Goal: Task Accomplishment & Management: Use online tool/utility

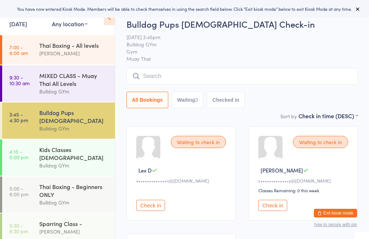
click at [14, 48] on time "7:00 - 8:00 am" at bounding box center [18, 50] width 19 height 12
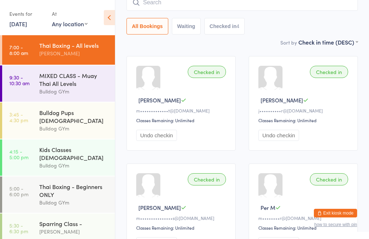
scroll to position [63, 0]
click at [22, 86] on time "9:30 - 10:30 am" at bounding box center [19, 81] width 20 height 12
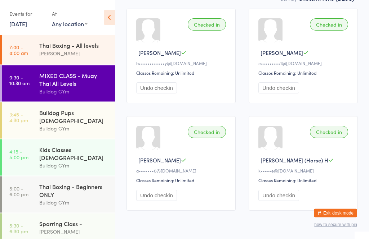
scroll to position [123, 0]
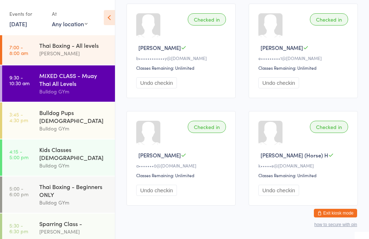
click at [31, 117] on link "3:45 - 4:30 pm Bulldog Pups [DEMOGRAPHIC_DATA] Bulldog GYm" at bounding box center [58, 121] width 113 height 36
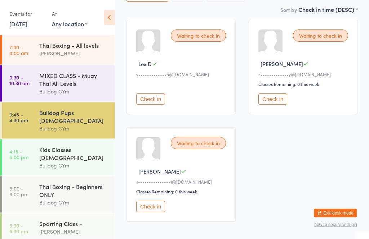
scroll to position [123, 0]
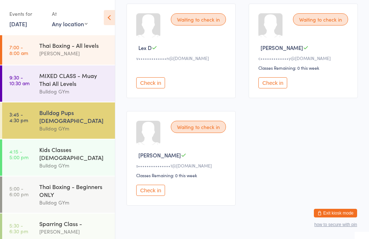
click at [84, 162] on div "Bulldog GYm" at bounding box center [73, 166] width 69 height 8
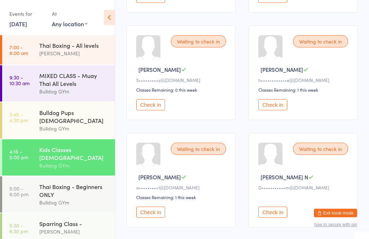
scroll to position [233, 0]
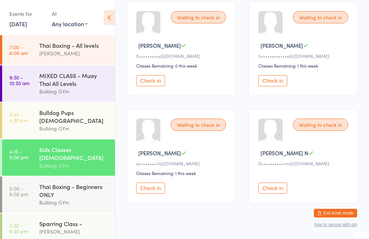
click at [71, 125] on div "Bulldog GYm" at bounding box center [73, 129] width 69 height 8
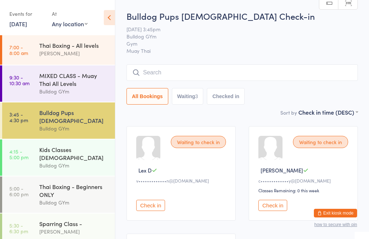
click at [183, 68] on input "search" at bounding box center [241, 72] width 231 height 17
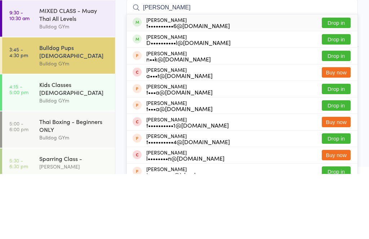
type input "[PERSON_NAME]"
click at [339, 99] on button "Drop in" at bounding box center [336, 104] width 29 height 10
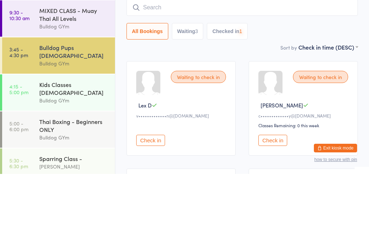
click at [342, 88] on div "All Bookings Waiting 3 Checked in 1" at bounding box center [241, 96] width 231 height 17
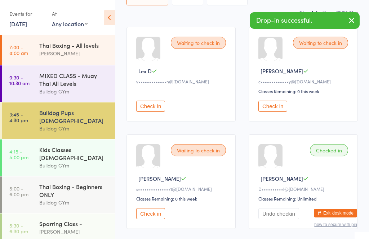
scroll to position [102, 0]
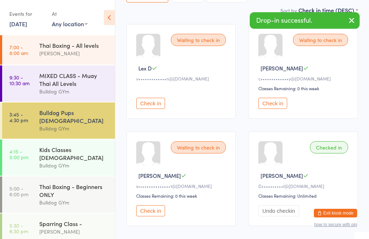
click at [283, 217] on button "Undo checkin" at bounding box center [278, 211] width 41 height 11
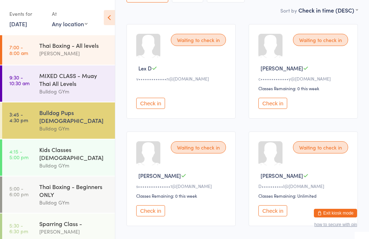
click at [319, 154] on div "Waiting to check in" at bounding box center [320, 147] width 55 height 12
click at [310, 217] on div "Check in" at bounding box center [304, 211] width 92 height 11
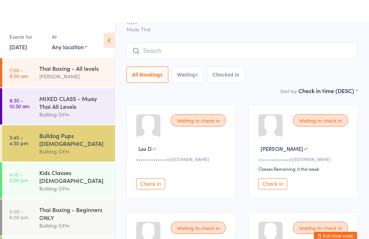
scroll to position [0, 0]
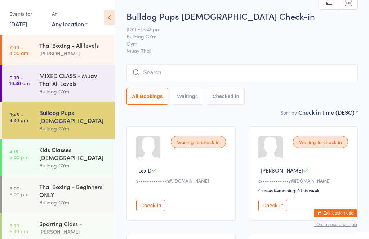
click at [240, 77] on input "search" at bounding box center [241, 72] width 231 height 17
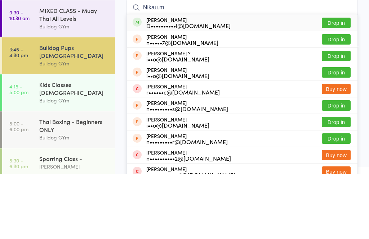
type input "Nikau.m"
click at [334, 83] on button "Drop in" at bounding box center [336, 88] width 29 height 10
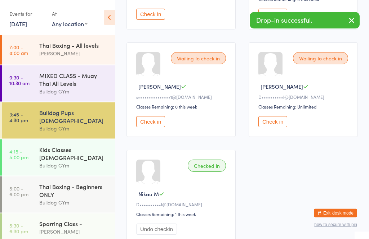
scroll to position [176, 0]
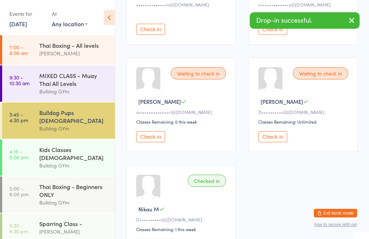
click at [34, 154] on link "4:15 - 5:00 pm Kids Classes [DEMOGRAPHIC_DATA] Bulldog GYm" at bounding box center [58, 158] width 113 height 36
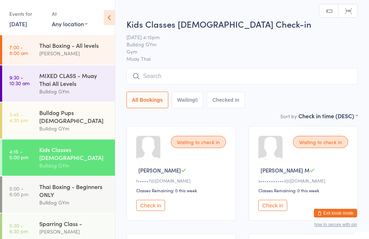
click at [290, 67] on div "Kids Classes [DEMOGRAPHIC_DATA] Check-in [DATE] 4:15pm Bulldog GYm Gym Muay Tha…" at bounding box center [241, 65] width 231 height 94
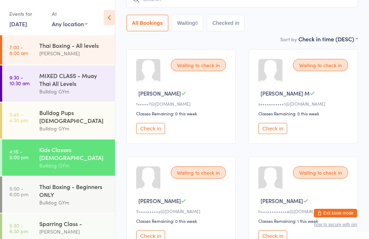
scroll to position [69, 0]
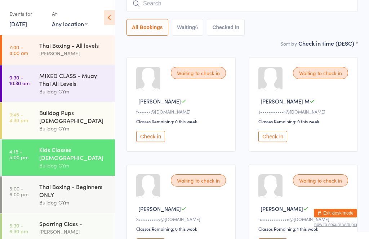
click at [26, 118] on time "3:45 - 4:30 pm" at bounding box center [18, 118] width 19 height 12
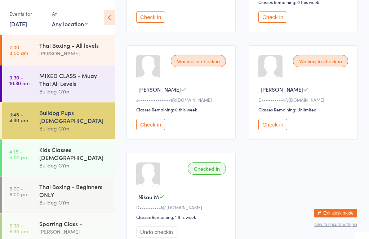
scroll to position [188, 0]
click at [12, 141] on link "4:15 - 5:00 pm Kids Classes [DEMOGRAPHIC_DATA] Bulldog GYm" at bounding box center [58, 158] width 113 height 36
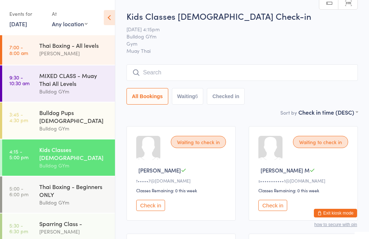
click at [310, 74] on input "search" at bounding box center [241, 72] width 231 height 17
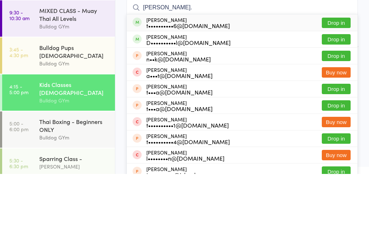
type input "[PERSON_NAME]."
click at [333, 99] on button "Drop in" at bounding box center [336, 104] width 29 height 10
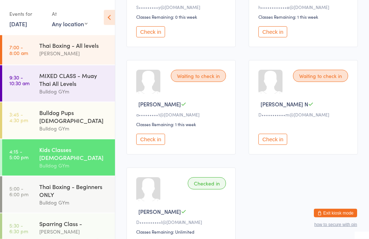
scroll to position [282, 0]
click at [71, 125] on div "Bulldog GYm" at bounding box center [73, 129] width 69 height 8
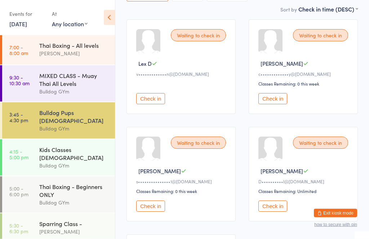
scroll to position [107, 0]
click at [149, 212] on button "Check in" at bounding box center [150, 206] width 29 height 11
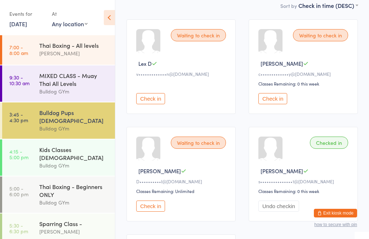
click at [273, 101] on button "Check in" at bounding box center [272, 98] width 29 height 11
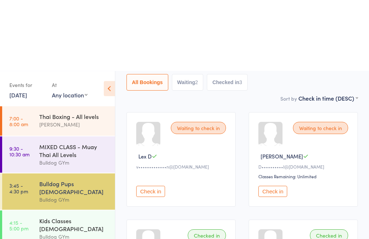
scroll to position [0, 0]
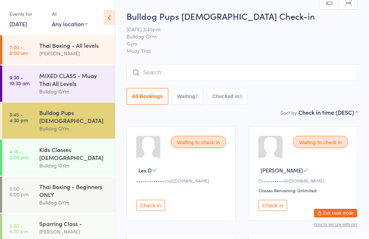
click at [203, 73] on input "search" at bounding box center [241, 72] width 231 height 17
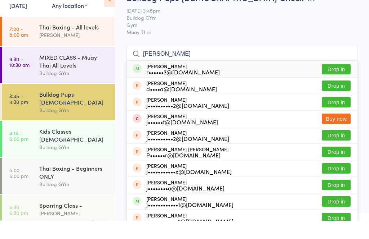
type input "[PERSON_NAME]"
click at [341, 83] on button "Drop in" at bounding box center [336, 88] width 29 height 10
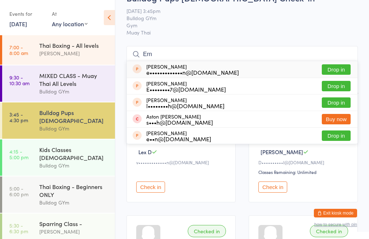
scroll to position [19, 0]
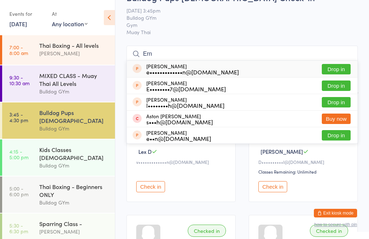
click at [236, 54] on input "Ern" at bounding box center [241, 54] width 231 height 17
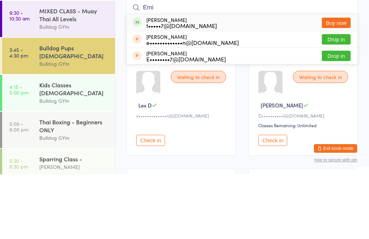
scroll to position [0, 0]
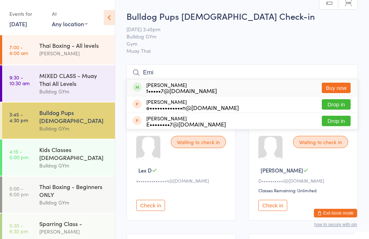
click at [176, 77] on input "Erni" at bounding box center [241, 72] width 231 height 17
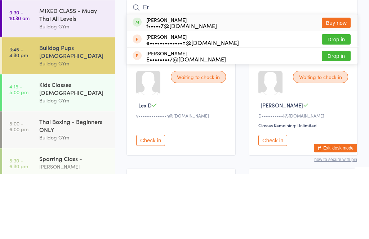
type input "E"
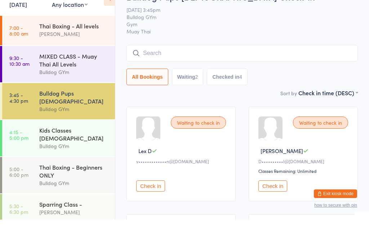
scroll to position [20, 0]
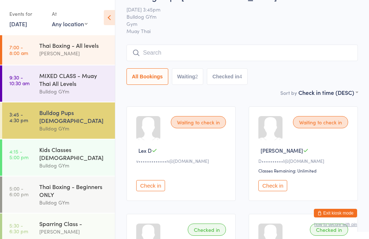
click at [187, 79] on button "Waiting 2" at bounding box center [188, 76] width 32 height 17
select select "0"
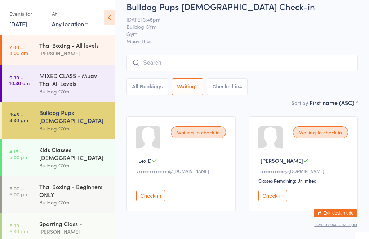
scroll to position [0, 0]
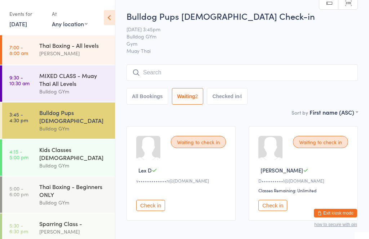
click at [184, 73] on input "search" at bounding box center [241, 72] width 231 height 17
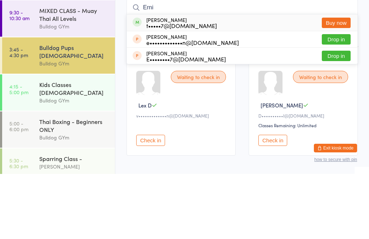
type input "Erni"
click at [175, 88] on div "t•••••7@[DOMAIN_NAME]" at bounding box center [181, 91] width 71 height 6
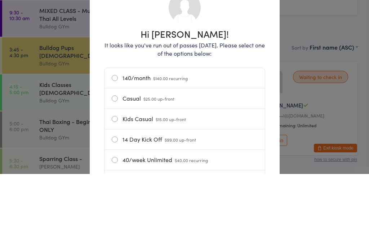
scroll to position [36, 0]
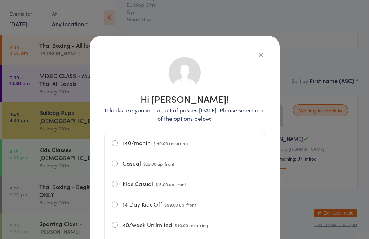
click at [261, 56] on button "button" at bounding box center [260, 54] width 9 height 9
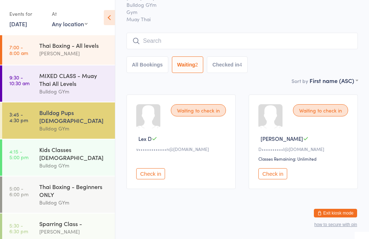
click at [277, 41] on input "search" at bounding box center [241, 41] width 231 height 17
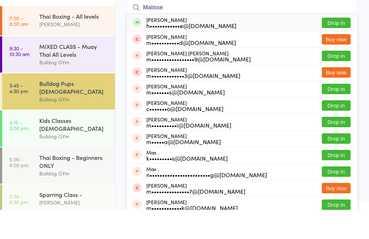
type input "Matisse"
click at [343, 47] on button "Drop in" at bounding box center [336, 52] width 29 height 10
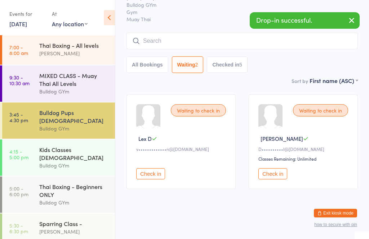
click at [177, 38] on input "search" at bounding box center [241, 41] width 231 height 17
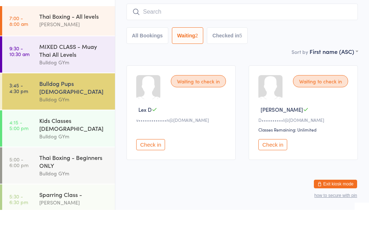
type input "C"
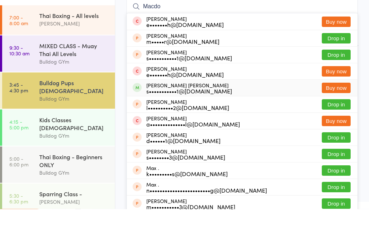
type input "Macdo"
click at [153, 118] on div "s•••••••••••1@[DOMAIN_NAME]" at bounding box center [189, 121] width 86 height 6
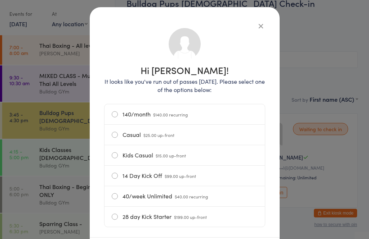
scroll to position [29, 0]
click at [240, 15] on div "Hi [PERSON_NAME]! It looks like you've run out of passes [DATE]. Please select …" at bounding box center [185, 135] width 190 height 256
click at [250, 18] on div "Hi [PERSON_NAME]! It looks like you've run out of passes [DATE]. Please select …" at bounding box center [185, 135] width 190 height 256
click at [257, 30] on icon "button" at bounding box center [261, 26] width 8 height 8
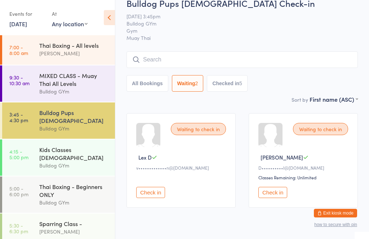
scroll to position [0, 0]
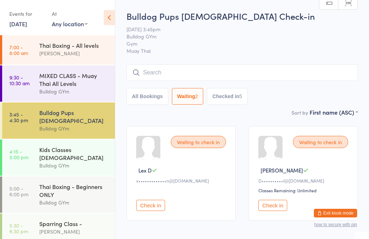
click at [39, 156] on link "4:15 - 5:00 pm Kids Classes [DEMOGRAPHIC_DATA] Bulldog GYm" at bounding box center [58, 158] width 113 height 36
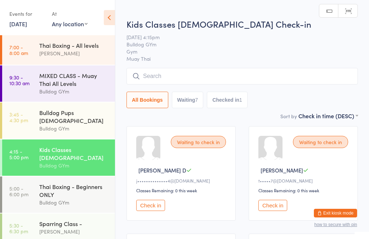
click at [202, 75] on input "search" at bounding box center [241, 76] width 231 height 17
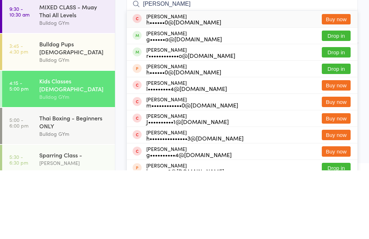
type input "[PERSON_NAME]"
click at [342, 99] on button "Drop in" at bounding box center [336, 104] width 29 height 10
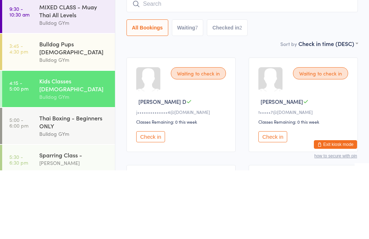
type input "a"
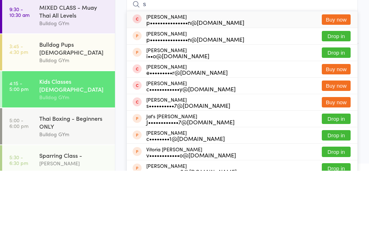
type input "s"
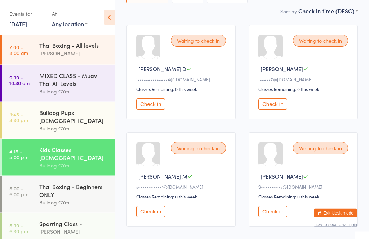
scroll to position [104, 0]
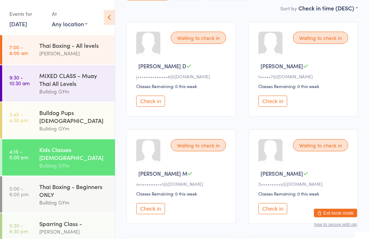
click at [273, 215] on button "Check in" at bounding box center [272, 209] width 29 height 11
click at [87, 118] on div "Bulldog Pups [DEMOGRAPHIC_DATA]" at bounding box center [73, 117] width 69 height 16
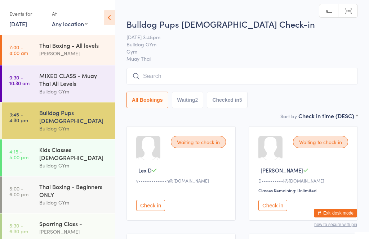
click at [71, 147] on div "Kids Classes [DEMOGRAPHIC_DATA]" at bounding box center [73, 154] width 69 height 16
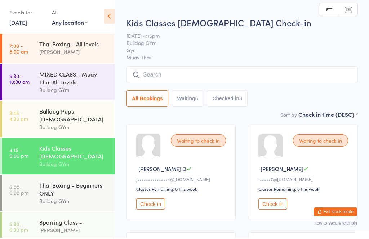
scroll to position [5, 0]
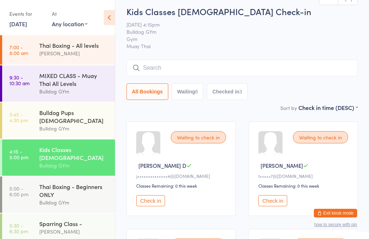
click at [275, 207] on button "Check in" at bounding box center [272, 201] width 29 height 11
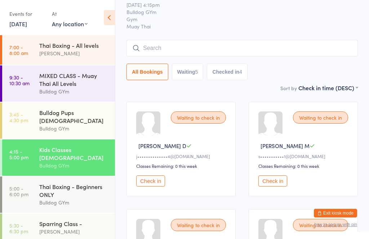
scroll to position [0, 0]
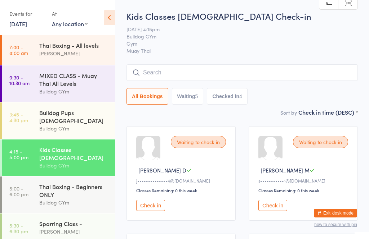
click at [158, 62] on div "Kids Classes [DEMOGRAPHIC_DATA] Check-in [DATE] 4:15pm Bulldog GYm Gym Muay Tha…" at bounding box center [241, 59] width 231 height 98
click at [154, 75] on input "search" at bounding box center [241, 72] width 231 height 17
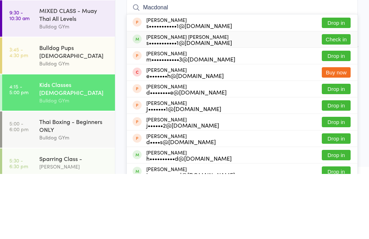
type input "Macdonal"
click at [141, 99] on div "[PERSON_NAME] [PERSON_NAME] s•••••••••••1@[DOMAIN_NAME]" at bounding box center [181, 105] width 99 height 12
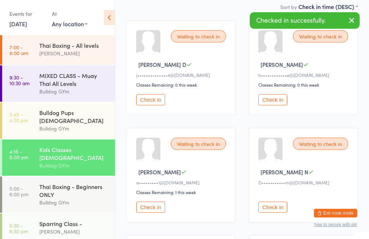
scroll to position [107, 0]
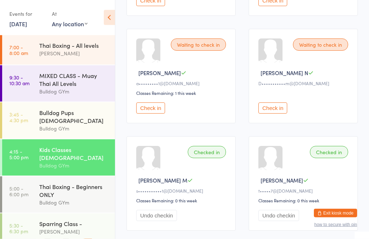
click at [197, 159] on div "Checked in" at bounding box center [207, 153] width 38 height 12
click at [202, 158] on div "Checked in" at bounding box center [207, 152] width 38 height 12
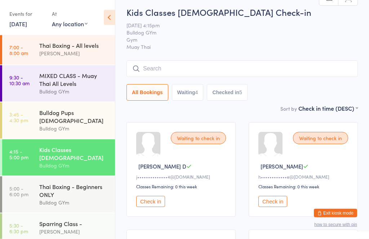
scroll to position [0, 0]
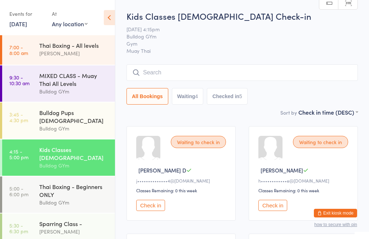
click at [269, 72] on input "search" at bounding box center [241, 72] width 231 height 17
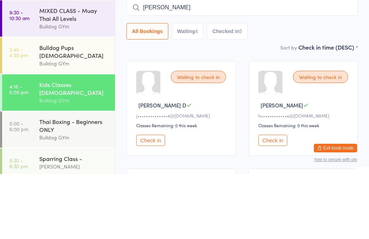
type input "[PERSON_NAME]"
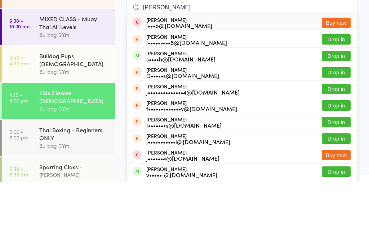
scroll to position [10, 0]
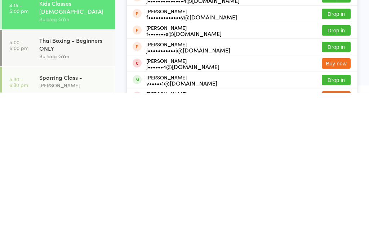
click at [337, 222] on button "Drop in" at bounding box center [336, 227] width 29 height 10
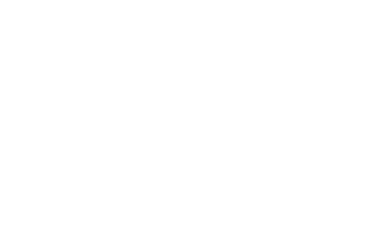
scroll to position [475, 0]
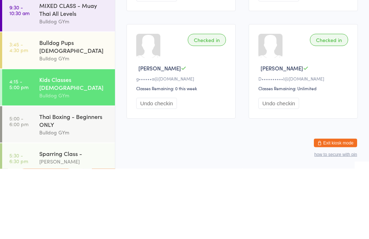
click at [296, 95] on div "Checked in [PERSON_NAME] M D••••••••••l@[DOMAIN_NAME] Classes Remaining: Unlimi…" at bounding box center [302, 142] width 109 height 95
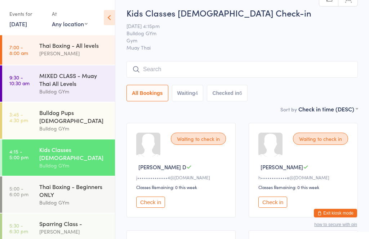
scroll to position [0, 0]
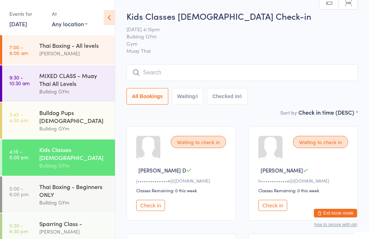
click at [203, 144] on div "Waiting to check in" at bounding box center [198, 142] width 55 height 12
click at [153, 211] on button "Check in" at bounding box center [150, 205] width 29 height 11
click at [269, 207] on button "Check in" at bounding box center [272, 205] width 29 height 11
click at [32, 125] on link "3:45 - 4:30 pm Bulldog Pups [DEMOGRAPHIC_DATA] Bulldog GYm" at bounding box center [58, 121] width 113 height 36
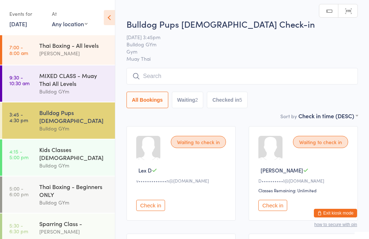
click at [154, 211] on button "Check in" at bounding box center [150, 205] width 29 height 11
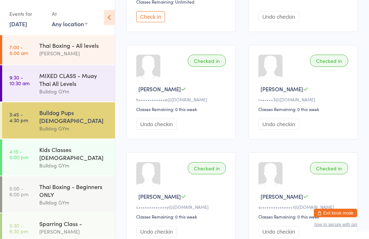
scroll to position [187, 0]
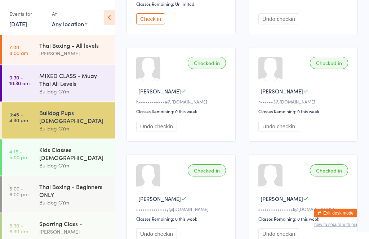
click at [23, 156] on link "4:15 - 5:00 pm Kids Classes [DEMOGRAPHIC_DATA] Bulldog GYm" at bounding box center [58, 158] width 113 height 36
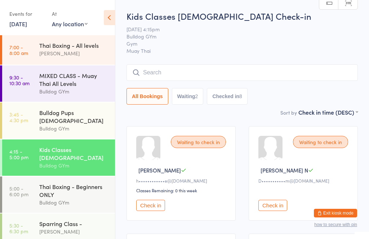
click at [300, 70] on input "search" at bounding box center [241, 72] width 231 height 17
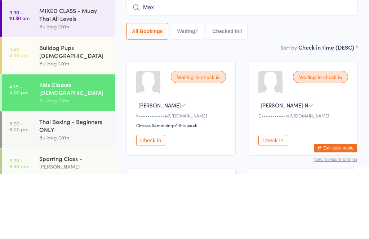
scroll to position [65, 0]
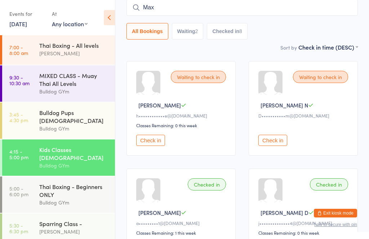
click at [264, 13] on input "Max" at bounding box center [241, 7] width 231 height 17
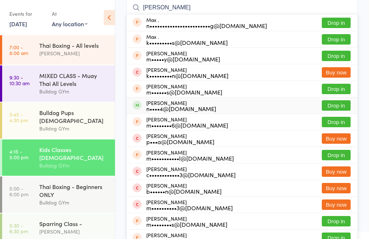
type input "[PERSON_NAME]"
click at [336, 108] on button "Drop in" at bounding box center [336, 105] width 29 height 10
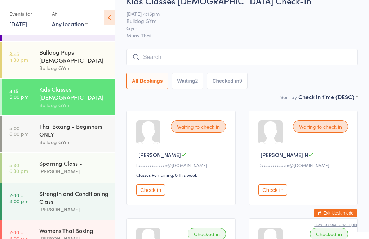
scroll to position [61, 0]
click at [88, 101] on div "Bulldog GYm" at bounding box center [73, 105] width 69 height 8
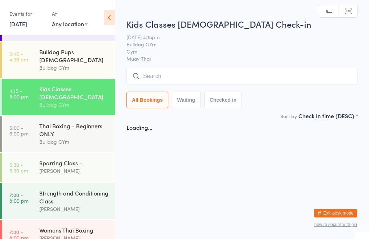
scroll to position [0, 0]
click at [237, 73] on input "search" at bounding box center [241, 76] width 231 height 17
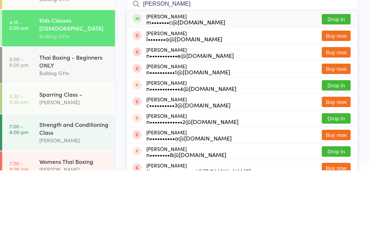
type input "[PERSON_NAME]"
click at [333, 83] on button "Drop in" at bounding box center [336, 88] width 29 height 10
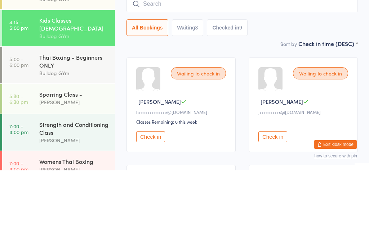
scroll to position [69, 0]
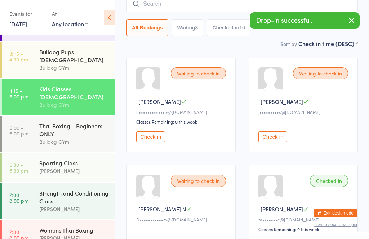
click at [214, 8] on input "search" at bounding box center [241, 4] width 231 height 17
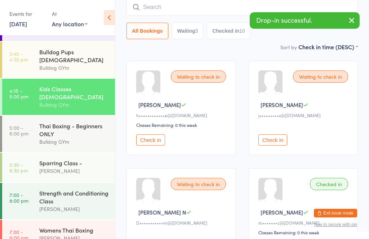
scroll to position [65, 0]
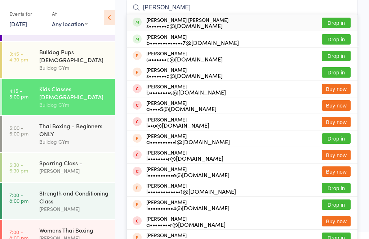
type input "[PERSON_NAME]"
click at [343, 22] on button "Drop in" at bounding box center [336, 23] width 29 height 10
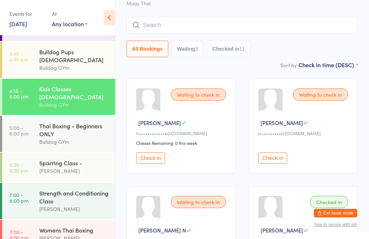
scroll to position [0, 0]
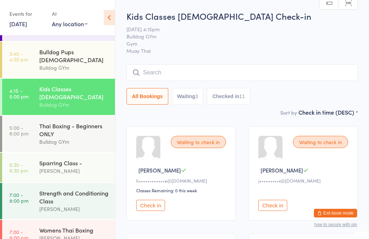
click at [189, 72] on input "search" at bounding box center [241, 72] width 231 height 17
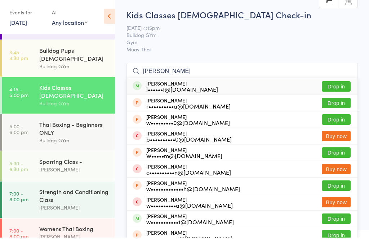
type input "[PERSON_NAME]"
click at [340, 86] on button "Drop in" at bounding box center [336, 88] width 29 height 10
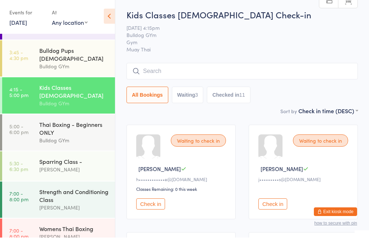
scroll to position [1, 0]
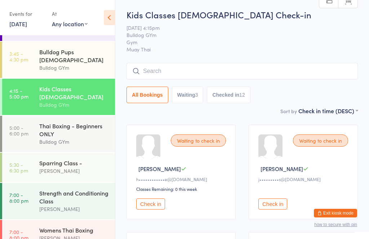
click at [153, 71] on input "search" at bounding box center [241, 71] width 231 height 17
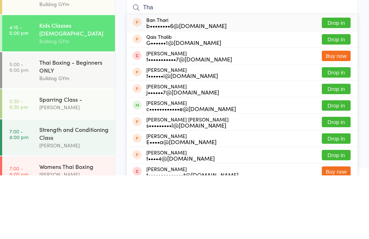
type input "Tha"
click at [330, 164] on button "Drop in" at bounding box center [336, 169] width 29 height 10
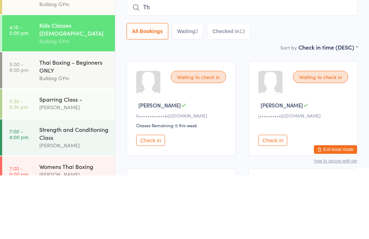
type input "Tha"
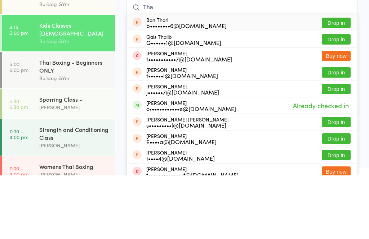
scroll to position [65, 0]
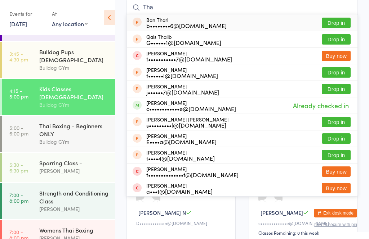
click at [61, 66] on div "Bulldog GYm" at bounding box center [73, 68] width 69 height 8
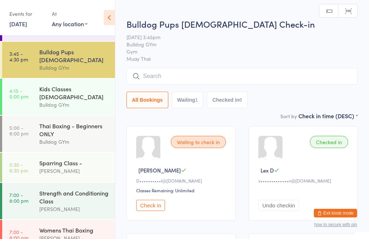
click at [64, 101] on div "Bulldog GYm" at bounding box center [73, 105] width 69 height 8
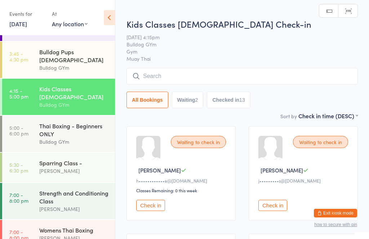
click at [149, 211] on button "Check in" at bounding box center [150, 205] width 29 height 11
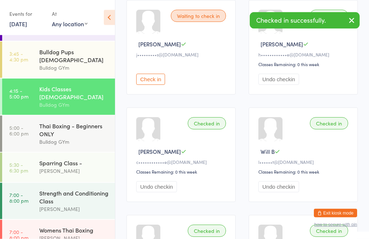
scroll to position [126, 0]
click at [152, 83] on button "Check in" at bounding box center [150, 79] width 29 height 11
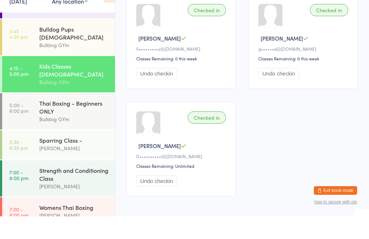
scroll to position [778, 0]
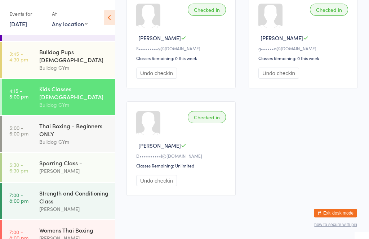
click at [55, 122] on div "Thai Boxing - Beginners ONLY" at bounding box center [73, 130] width 69 height 16
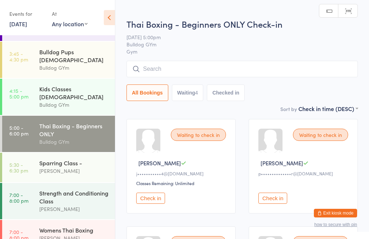
click at [211, 66] on input "search" at bounding box center [241, 69] width 231 height 17
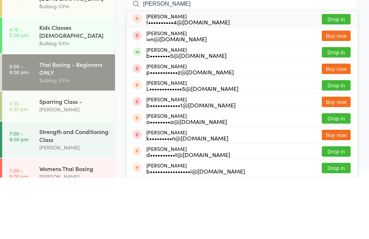
type input "[PERSON_NAME]"
click at [342, 109] on button "Drop in" at bounding box center [336, 114] width 29 height 10
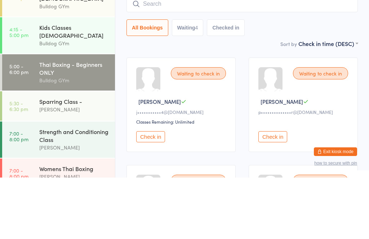
scroll to position [62, 0]
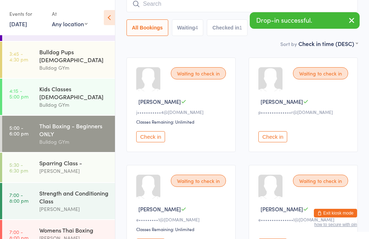
click at [179, 2] on input "search" at bounding box center [241, 4] width 231 height 17
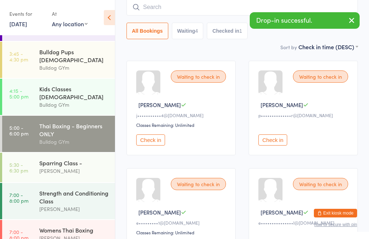
scroll to position [58, 0]
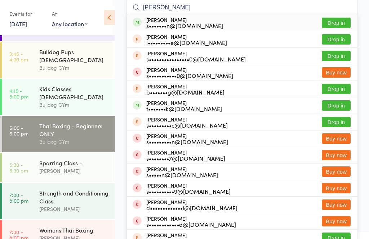
type input "[PERSON_NAME]"
click at [340, 22] on button "Drop in" at bounding box center [336, 23] width 29 height 10
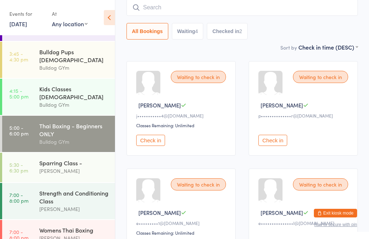
click at [24, 88] on time "4:15 - 5:00 pm" at bounding box center [18, 94] width 19 height 12
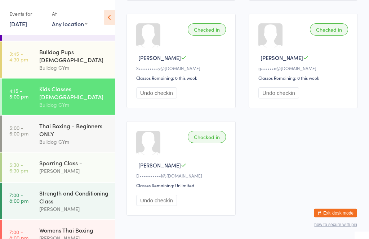
scroll to position [759, 0]
click at [37, 127] on link "5:00 - 6:00 pm Thai Boxing - Beginners ONLY Bulldog GYm" at bounding box center [58, 134] width 113 height 36
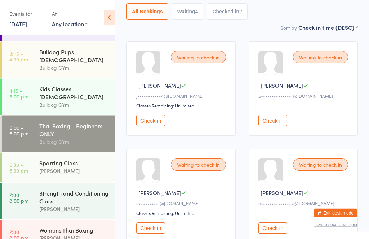
scroll to position [78, 0]
click at [157, 233] on button "Check in" at bounding box center [150, 228] width 29 height 11
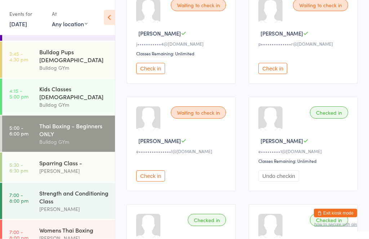
scroll to position [130, 0]
click at [58, 167] on div "[PERSON_NAME]" at bounding box center [73, 171] width 69 height 8
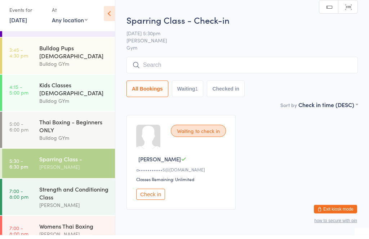
scroll to position [6, 0]
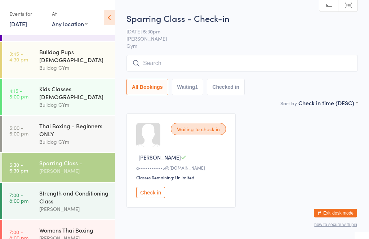
click at [150, 197] on button "Check in" at bounding box center [150, 192] width 29 height 11
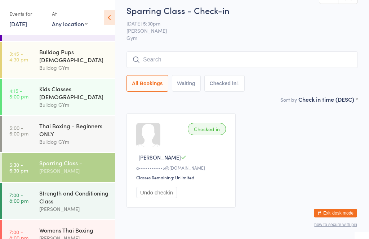
click at [148, 57] on input "search" at bounding box center [241, 59] width 231 height 17
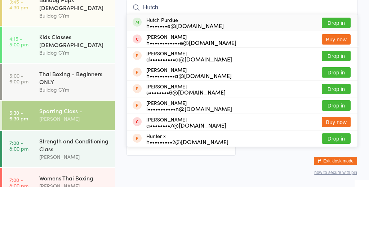
type input "Hutch"
click at [336, 70] on button "Drop in" at bounding box center [336, 75] width 29 height 10
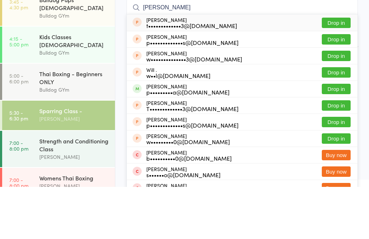
type input "[PERSON_NAME]"
click at [337, 136] on button "Drop in" at bounding box center [336, 141] width 29 height 10
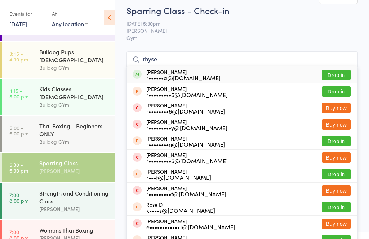
type input "rhyse"
click at [336, 73] on button "Drop in" at bounding box center [336, 75] width 29 height 10
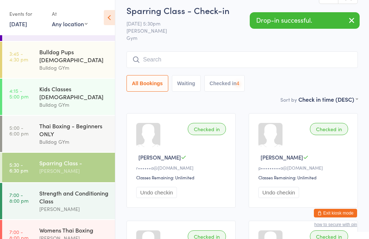
click at [161, 60] on input "search" at bounding box center [241, 59] width 231 height 17
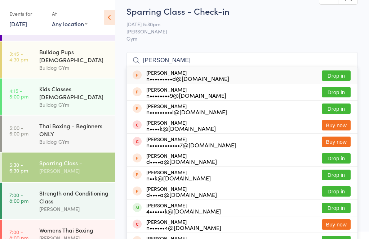
scroll to position [0, 0]
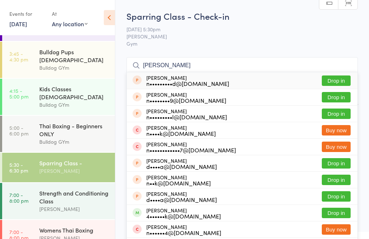
click at [180, 67] on input "[PERSON_NAME]" at bounding box center [241, 65] width 231 height 17
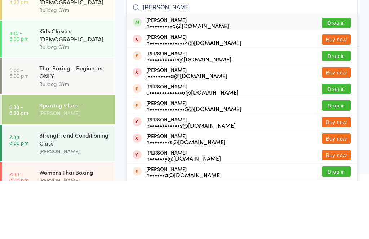
type input "[PERSON_NAME]"
click at [333, 76] on button "Drop in" at bounding box center [336, 81] width 29 height 10
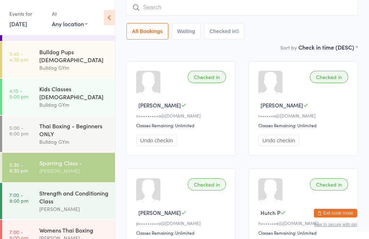
click at [304, 3] on input "search" at bounding box center [241, 7] width 231 height 17
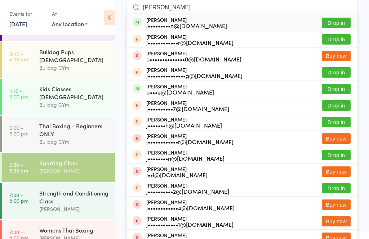
type input "[PERSON_NAME]"
click at [343, 22] on button "Drop in" at bounding box center [336, 23] width 29 height 10
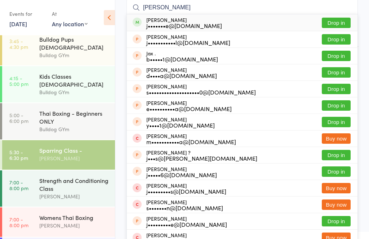
scroll to position [70, 0]
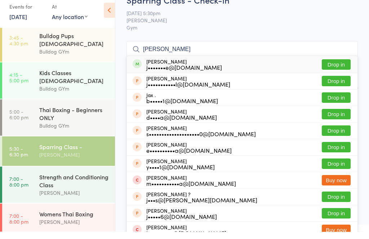
type input "[PERSON_NAME]"
click at [337, 67] on button "Drop in" at bounding box center [336, 72] width 29 height 10
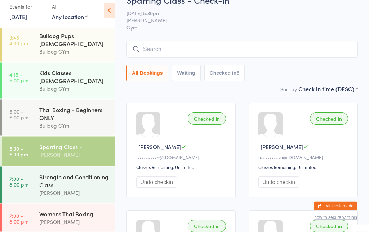
scroll to position [16, 0]
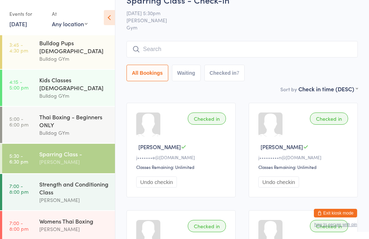
click at [290, 58] on input "search" at bounding box center [241, 49] width 231 height 17
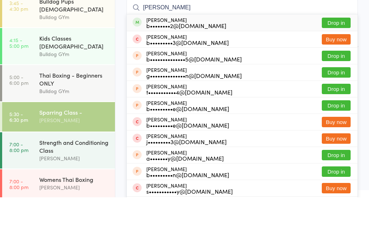
type input "[PERSON_NAME]"
click at [341, 59] on button "Drop in" at bounding box center [336, 64] width 29 height 10
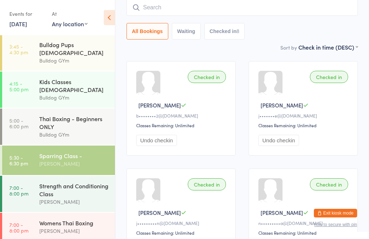
scroll to position [70, 0]
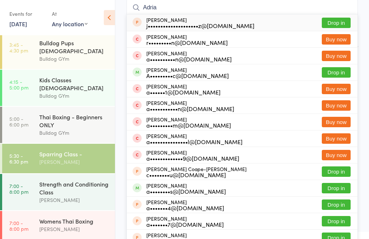
type input "Adria"
click at [329, 74] on button "Drop in" at bounding box center [336, 72] width 29 height 10
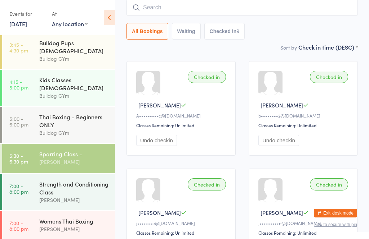
click at [274, 6] on input "search" at bounding box center [241, 7] width 231 height 17
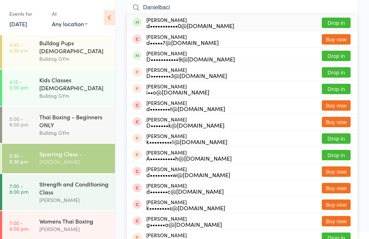
type input "Danielbaci"
click at [337, 18] on button "Drop in" at bounding box center [336, 23] width 29 height 10
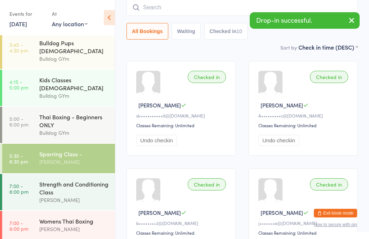
click at [157, 7] on input "search" at bounding box center [241, 7] width 231 height 17
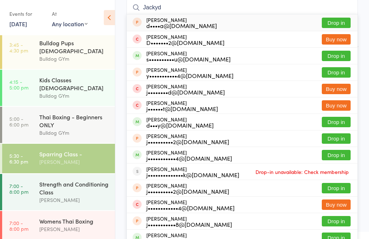
scroll to position [58, 0]
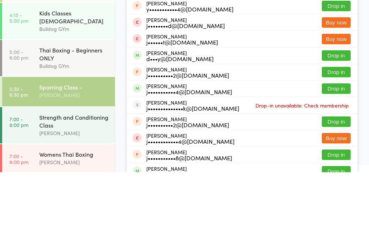
type input "Jackyd"
click at [341, 150] on button "Drop in" at bounding box center [336, 155] width 29 height 10
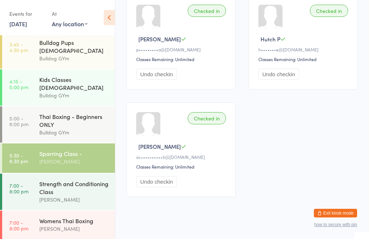
scroll to position [70, 0]
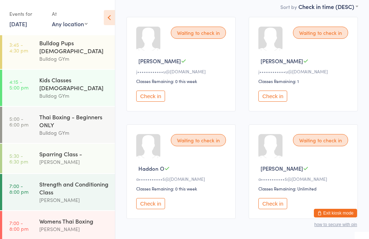
scroll to position [116, 0]
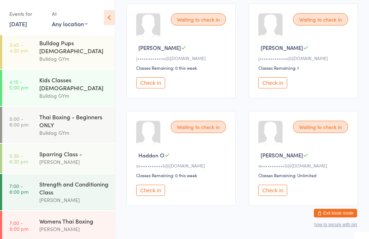
click at [156, 196] on button "Check in" at bounding box center [150, 190] width 29 height 11
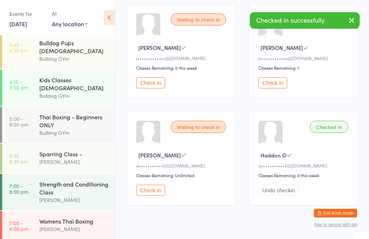
click at [281, 196] on button "Undo checkin" at bounding box center [278, 190] width 41 height 11
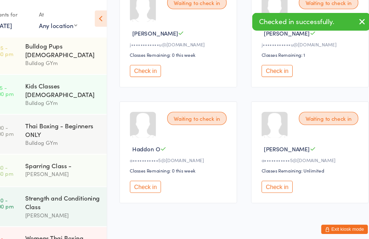
scroll to position [135, 0]
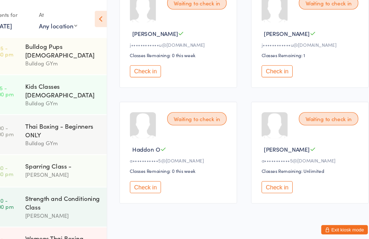
click at [265, 180] on button "Check in" at bounding box center [272, 173] width 29 height 11
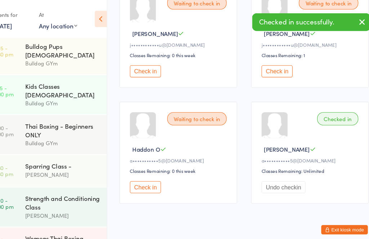
click at [265, 178] on button "Undo checkin" at bounding box center [278, 173] width 41 height 11
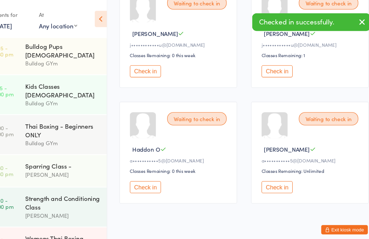
click at [258, 180] on button "Check in" at bounding box center [272, 173] width 29 height 11
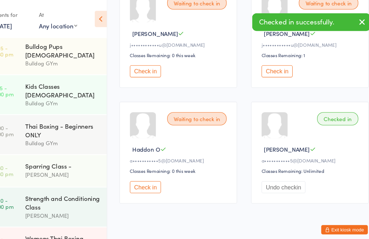
click at [136, 180] on button "Check in" at bounding box center [150, 173] width 29 height 11
